Goal: Navigation & Orientation: Find specific page/section

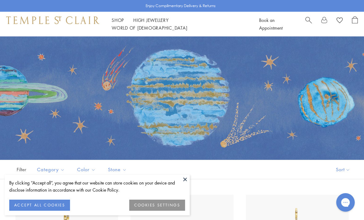
click at [185, 180] on button at bounding box center [185, 179] width 9 height 9
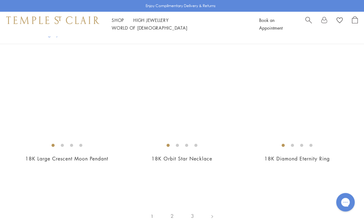
scroll to position [2627, 0]
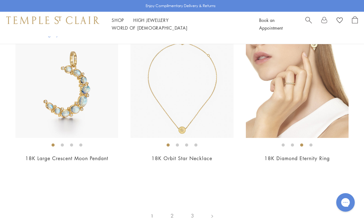
click at [170, 210] on link "2" at bounding box center [172, 215] width 20 height 17
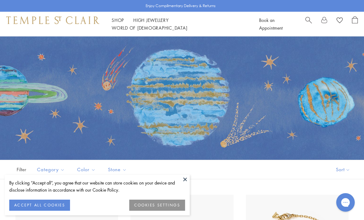
click at [185, 180] on button at bounding box center [185, 179] width 9 height 9
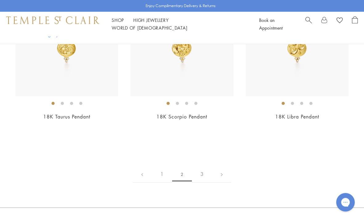
scroll to position [2668, 0]
click at [200, 166] on link "3" at bounding box center [202, 174] width 20 height 17
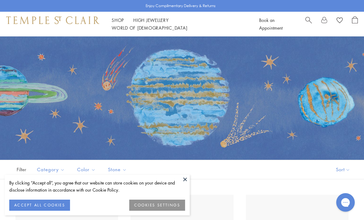
click at [184, 180] on button at bounding box center [185, 179] width 9 height 9
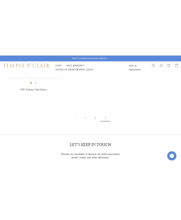
scroll to position [417, 0]
